Goal: Task Accomplishment & Management: Manage account settings

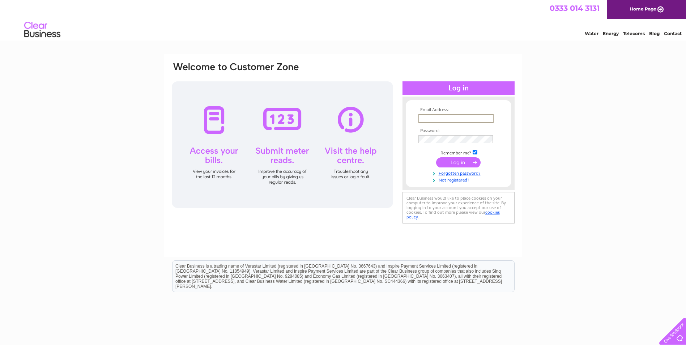
click at [451, 116] on input "text" at bounding box center [455, 118] width 75 height 9
click at [455, 119] on input "text" at bounding box center [455, 118] width 74 height 8
type input "[EMAIL_ADDRESS][DOMAIN_NAME]"
click at [456, 160] on input "submit" at bounding box center [458, 162] width 44 height 10
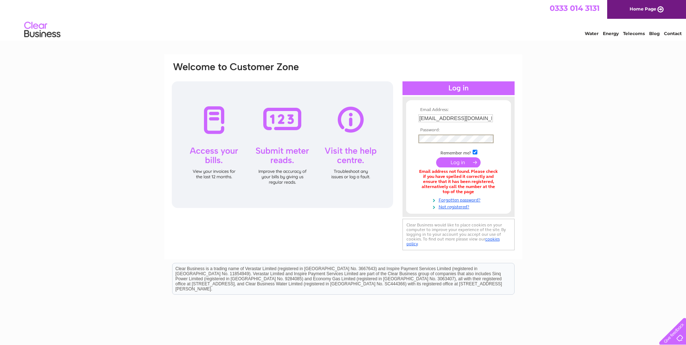
click at [451, 160] on input "submit" at bounding box center [458, 162] width 44 height 10
drag, startPoint x: 481, startPoint y: 119, endPoint x: 377, endPoint y: 122, distance: 104.2
click at [377, 122] on div "Email Address: accounts@valochaber.org Password:" at bounding box center [343, 156] width 344 height 190
type input "marie.mcmillan@valochaber.org"
click at [450, 166] on input "submit" at bounding box center [458, 162] width 44 height 10
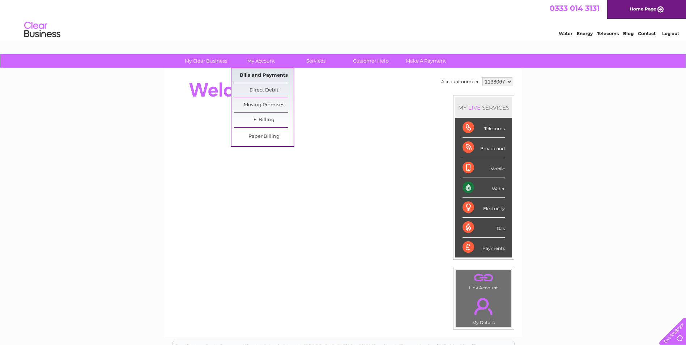
click at [259, 75] on link "Bills and Payments" at bounding box center [264, 75] width 60 height 14
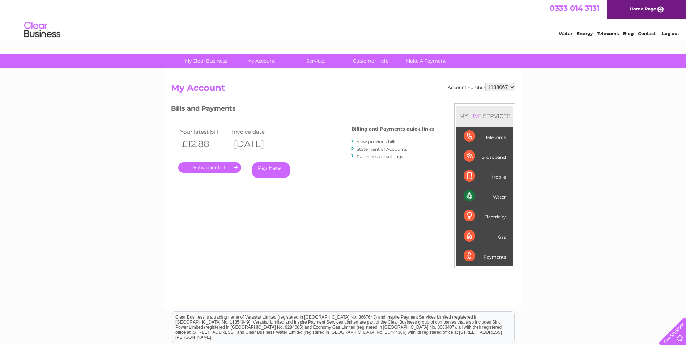
click at [198, 167] on link "." at bounding box center [209, 167] width 63 height 10
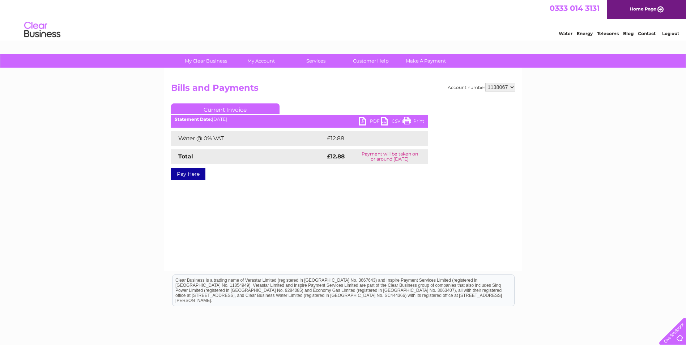
click at [362, 117] on link "PDF" at bounding box center [370, 122] width 22 height 10
